Goal: Transaction & Acquisition: Purchase product/service

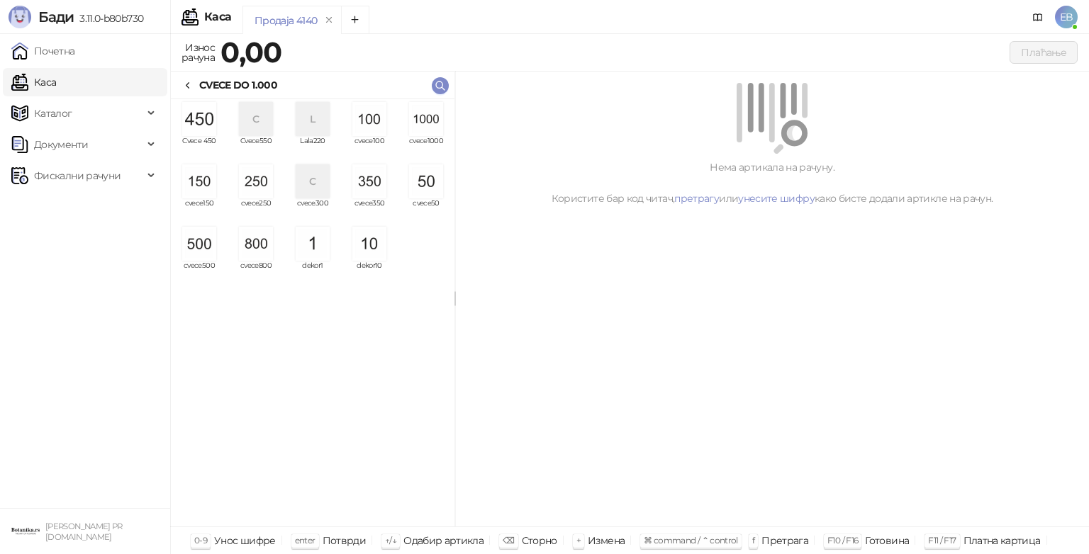
click at [436, 125] on img "grid" at bounding box center [426, 119] width 34 height 34
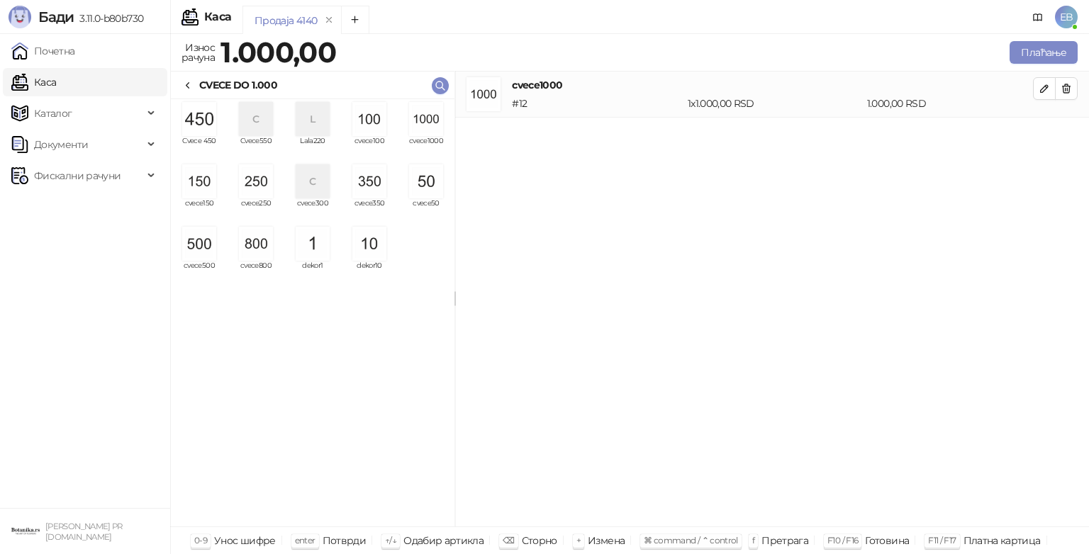
click at [436, 125] on img "grid" at bounding box center [426, 119] width 34 height 34
click at [252, 193] on img "grid" at bounding box center [256, 181] width 34 height 34
click at [193, 80] on icon at bounding box center [187, 85] width 11 height 11
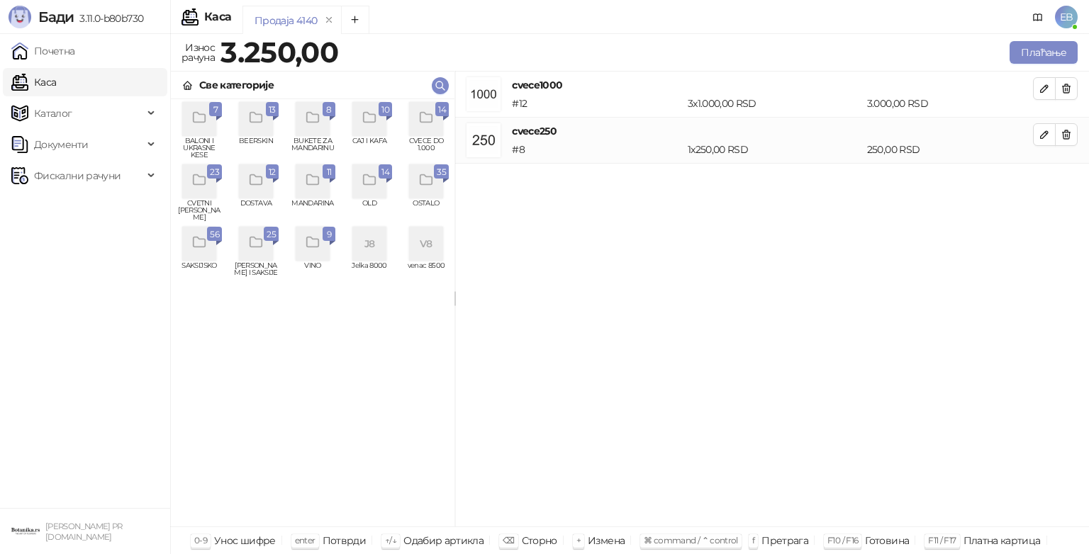
click at [270, 118] on div "grid" at bounding box center [256, 119] width 34 height 34
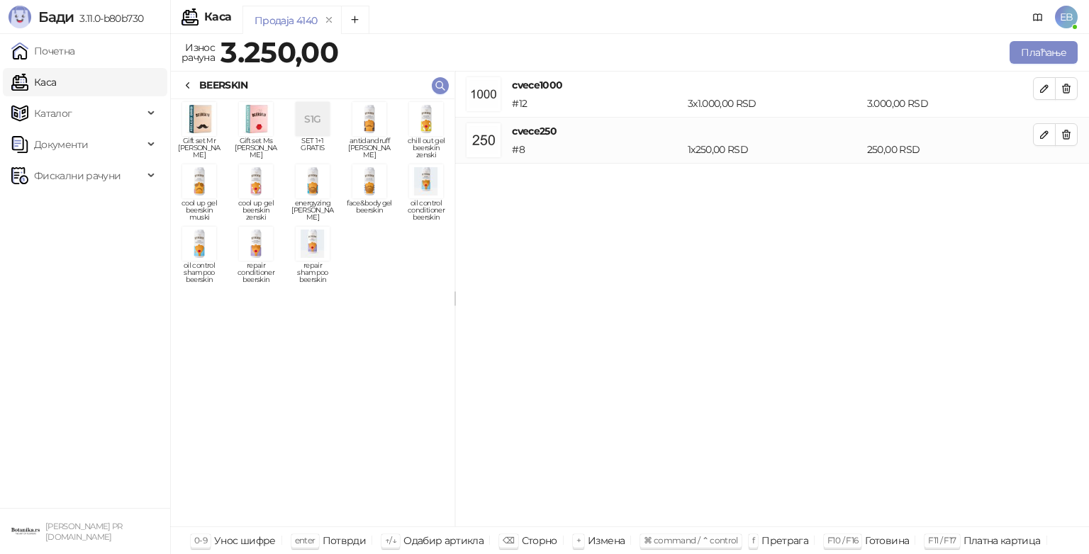
click at [263, 260] on img "grid" at bounding box center [256, 244] width 34 height 34
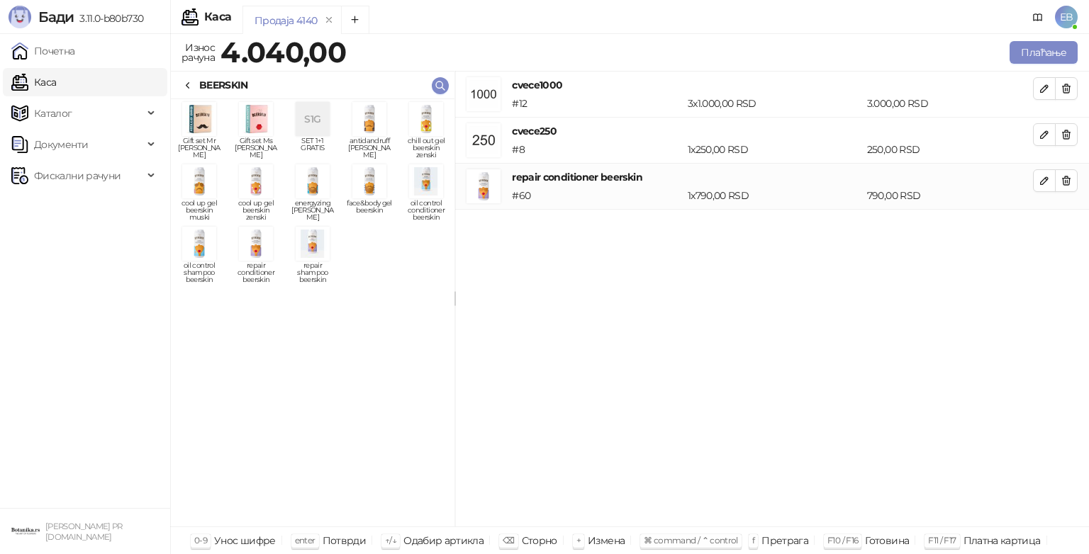
click at [313, 247] on img "grid" at bounding box center [313, 244] width 34 height 34
click at [186, 89] on icon at bounding box center [187, 85] width 11 height 11
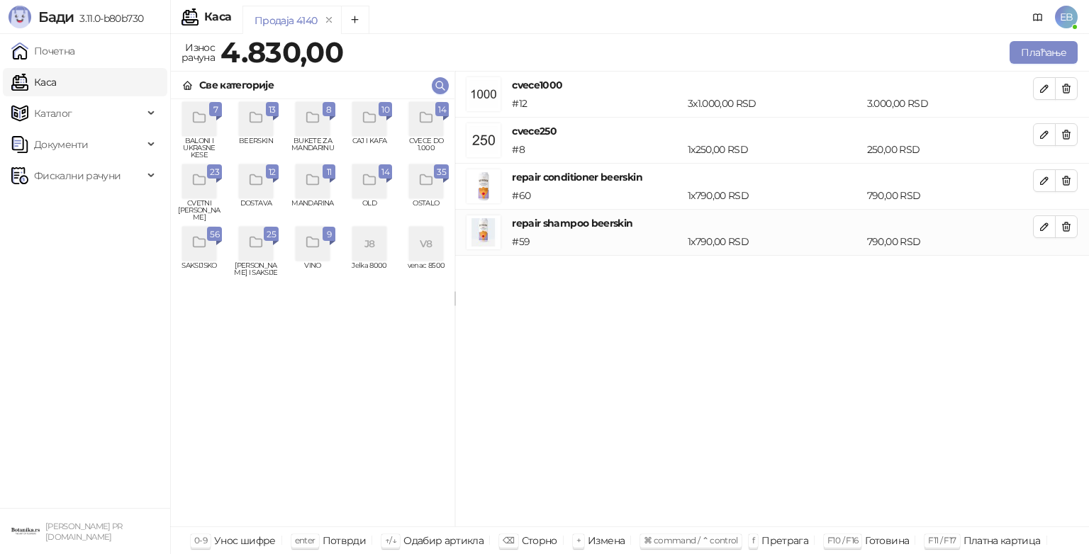
click at [208, 124] on div "grid" at bounding box center [199, 119] width 34 height 34
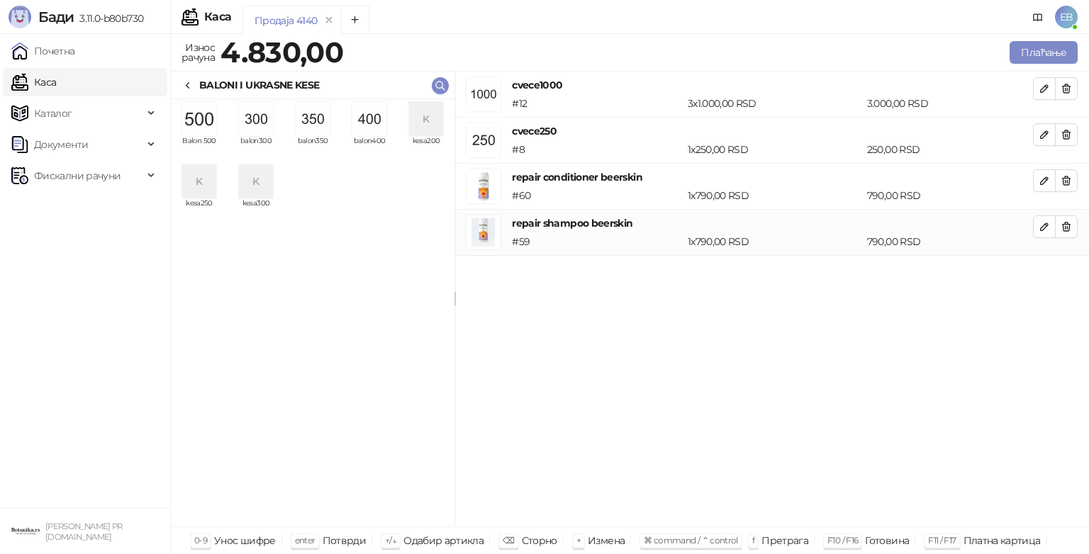
click at [301, 127] on img "grid" at bounding box center [313, 119] width 34 height 34
click at [189, 79] on div at bounding box center [187, 85] width 11 height 16
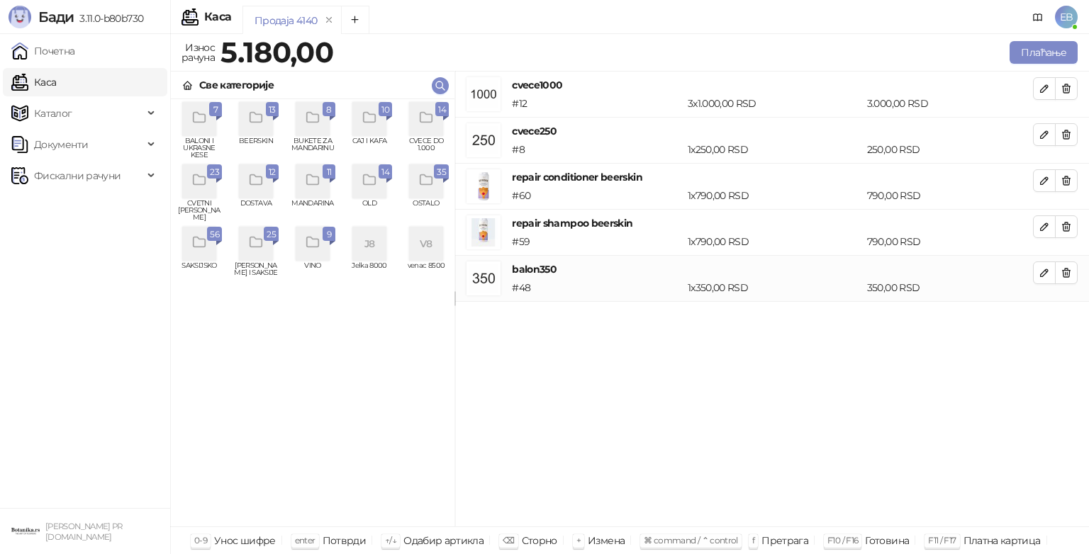
click at [425, 193] on div "grid" at bounding box center [426, 181] width 34 height 34
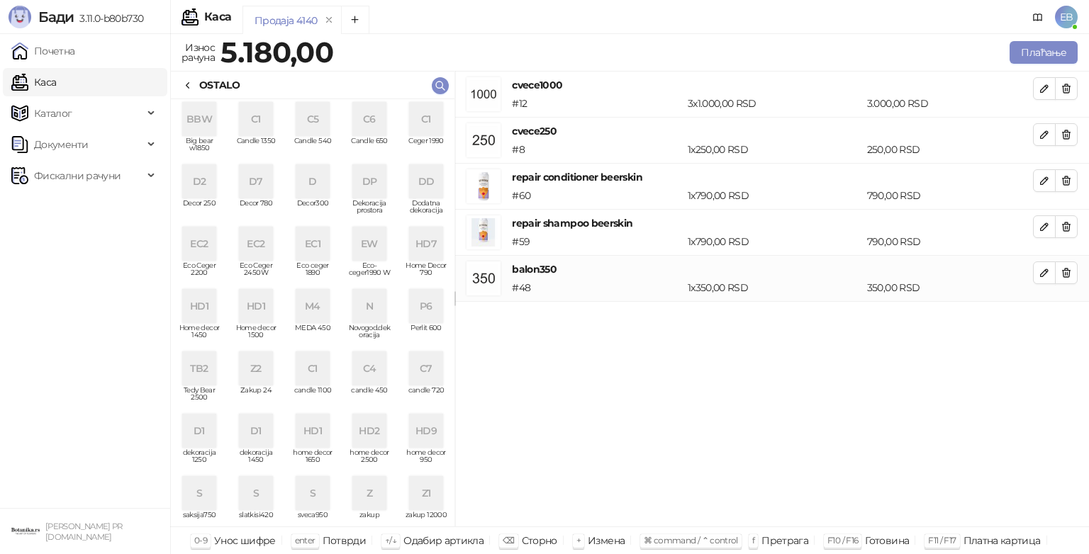
scroll to position [9, 0]
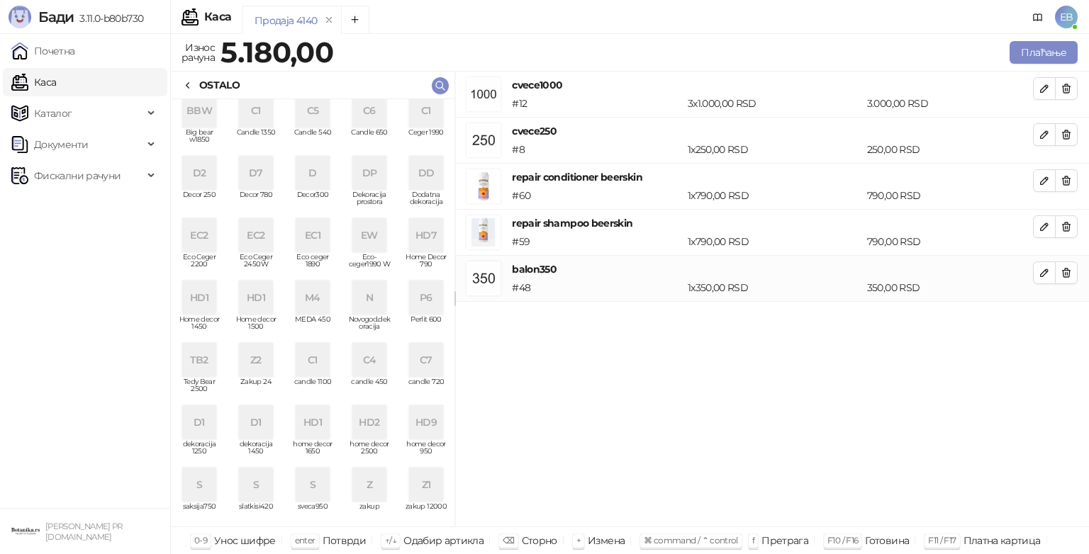
click at [198, 357] on div "TB2" at bounding box center [199, 360] width 34 height 34
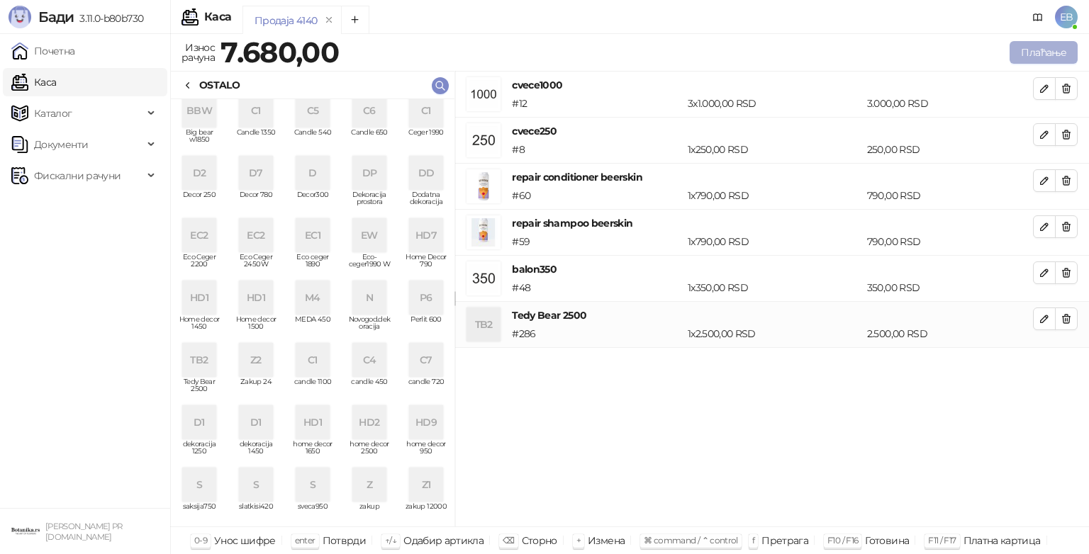
click at [1033, 52] on button "Плаћање" at bounding box center [1043, 52] width 68 height 23
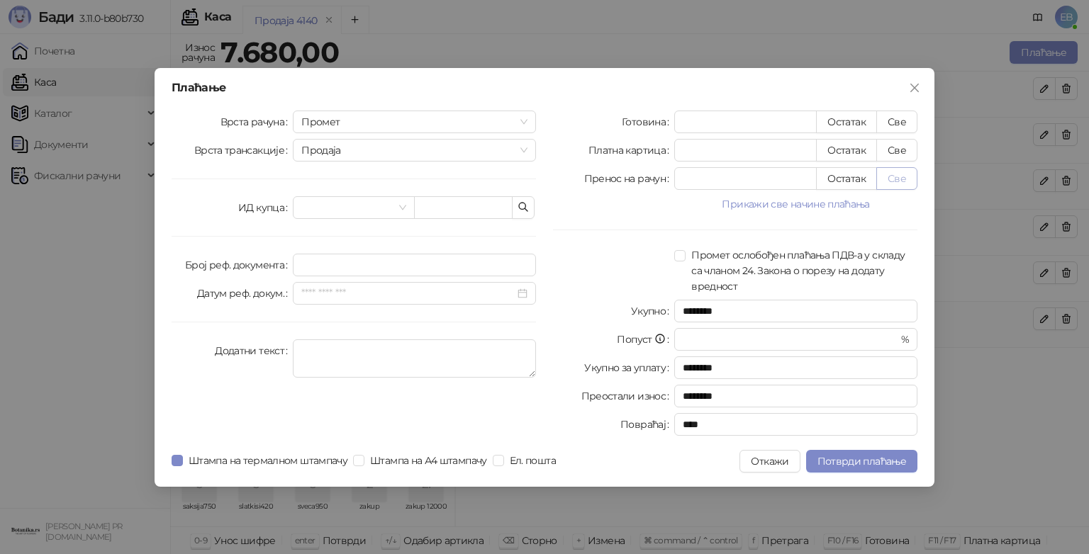
click at [899, 173] on button "Све" at bounding box center [896, 178] width 41 height 23
type input "****"
click at [848, 457] on span "Потврди плаћање" at bounding box center [861, 461] width 89 height 13
